Goal: Task Accomplishment & Management: Use online tool/utility

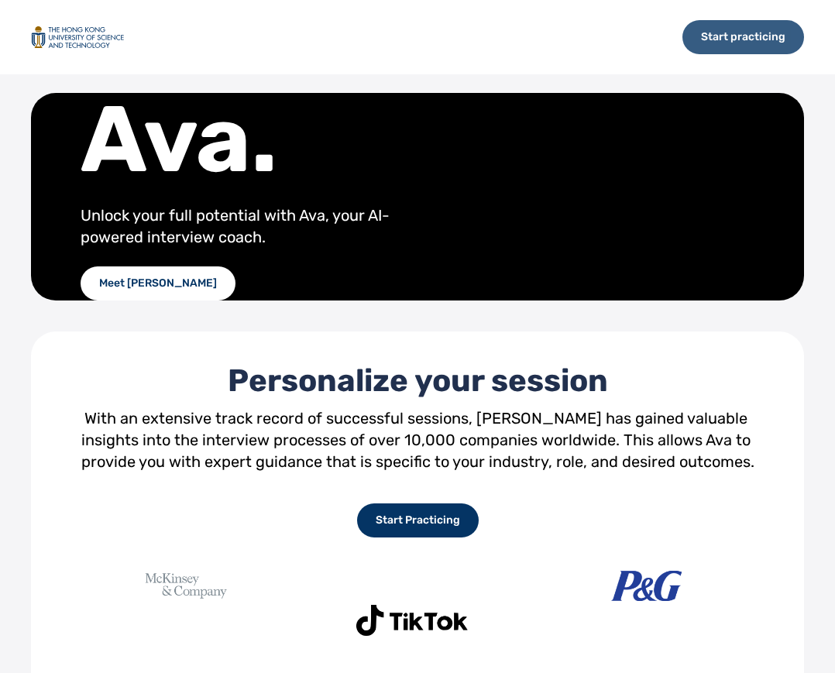
click at [712, 33] on div "Start practicing" at bounding box center [743, 37] width 122 height 34
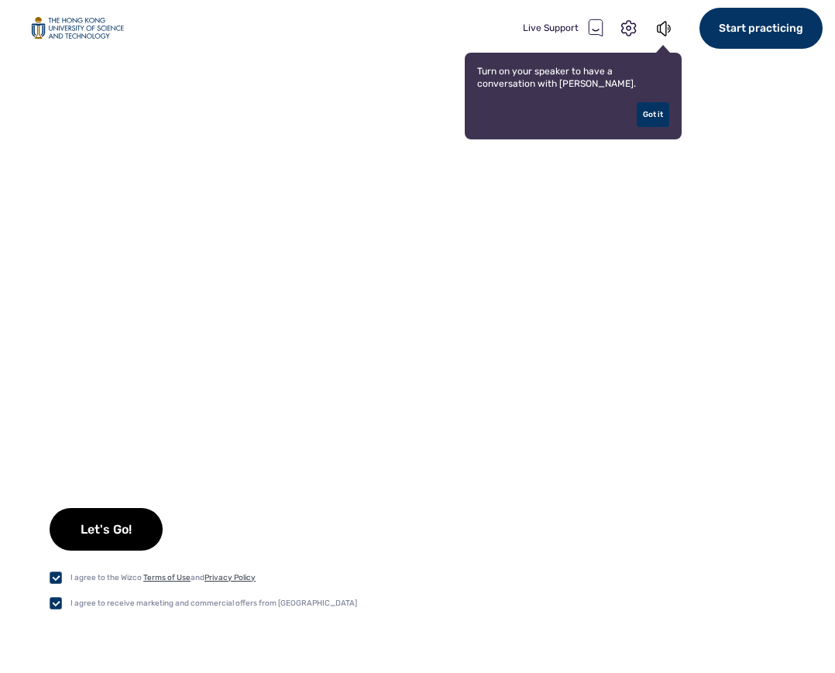
checkbox input "true"
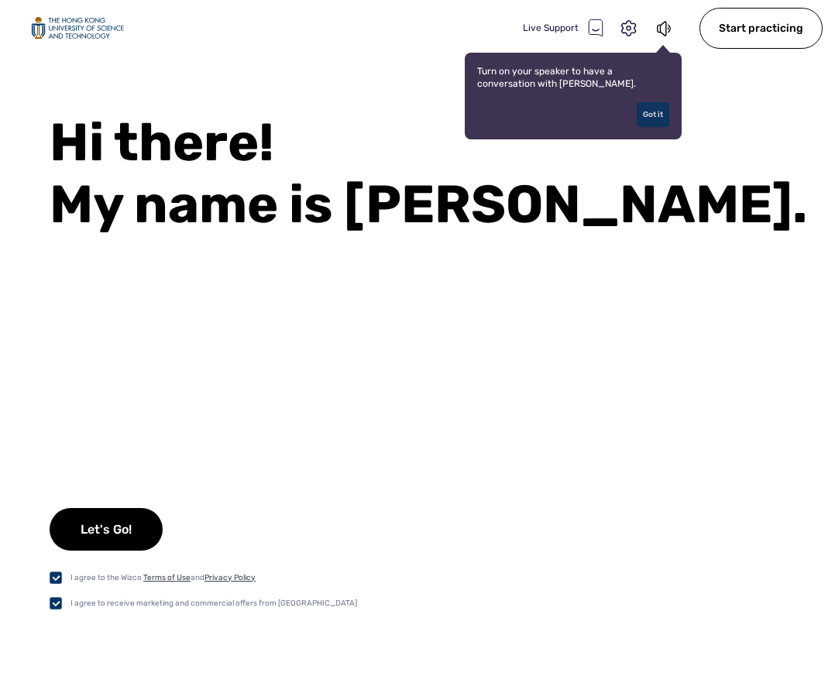
click at [648, 115] on div "Got it" at bounding box center [653, 114] width 33 height 25
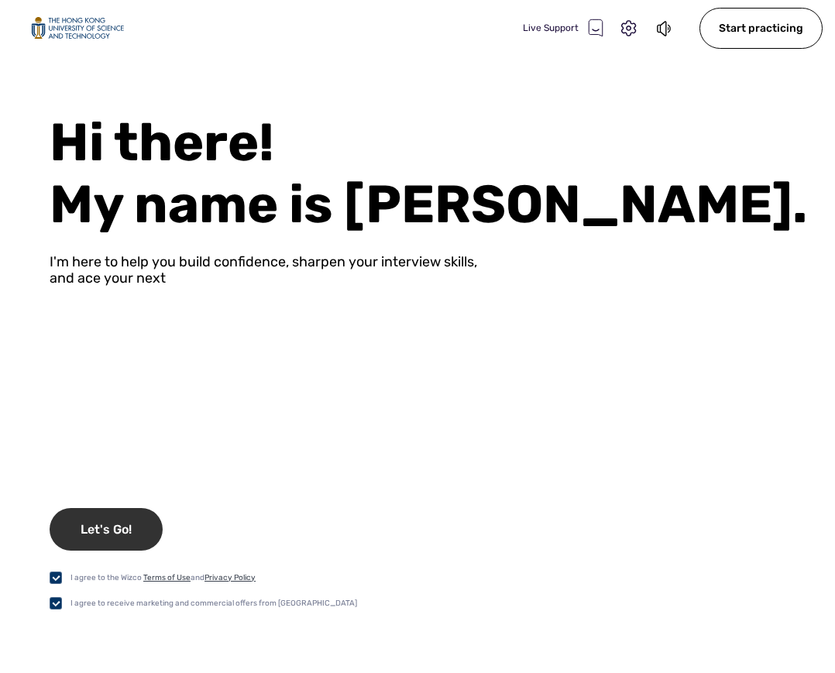
click at [95, 539] on div "Let's Go!" at bounding box center [106, 529] width 113 height 43
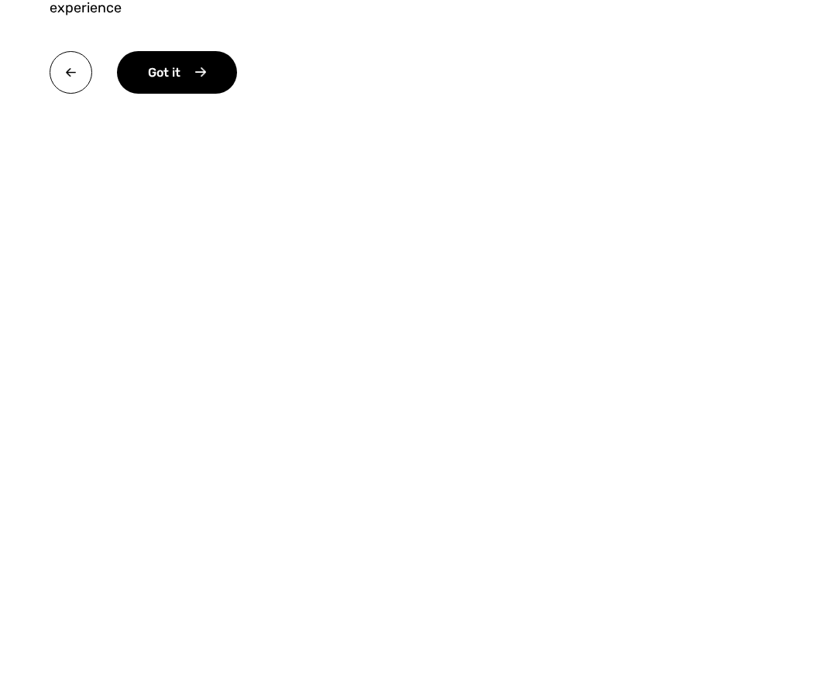
scroll to position [213, 0]
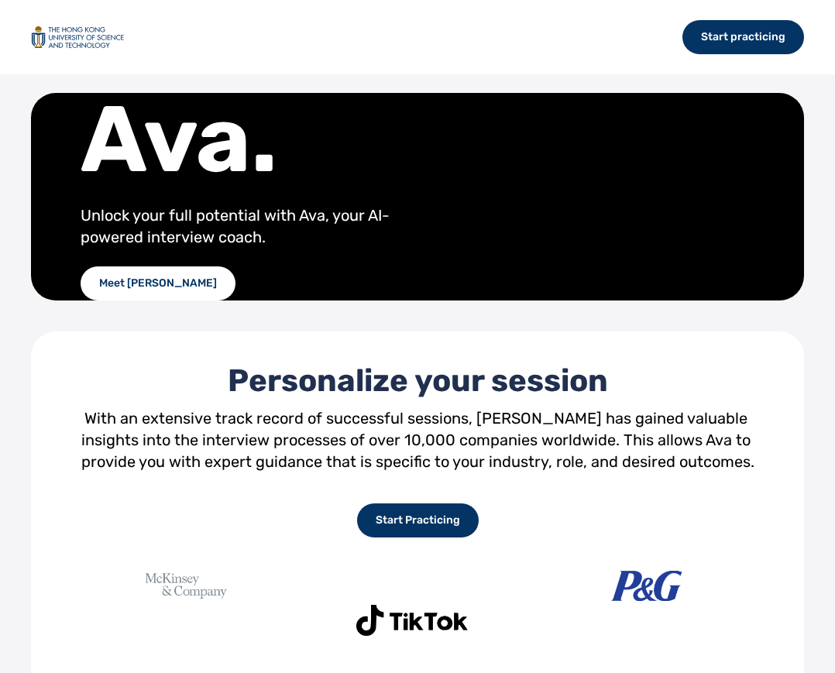
click at [352, 19] on div "Start practicing" at bounding box center [417, 37] width 835 height 74
